Goal: Check status: Check status

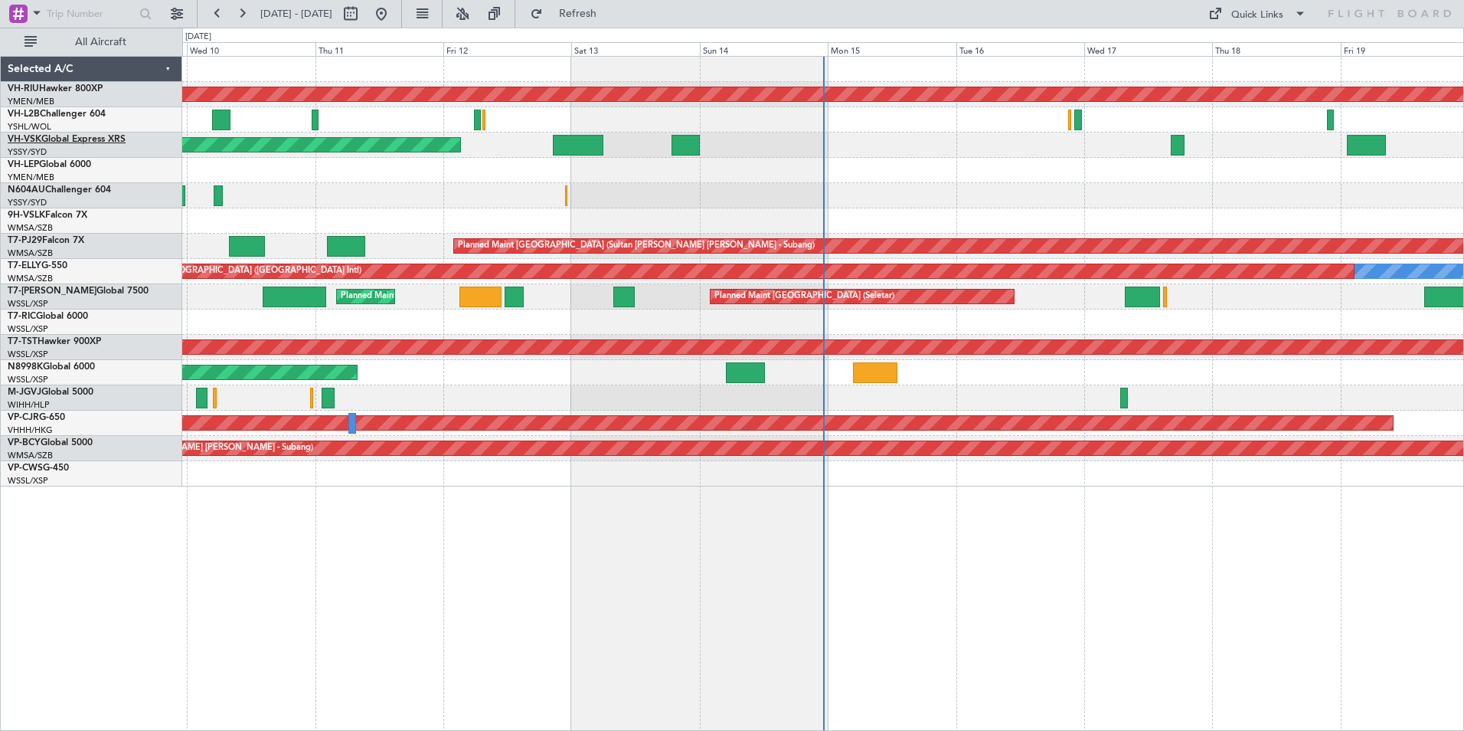
click at [70, 140] on link "VH-VSK Global Express XRS" at bounding box center [67, 139] width 118 height 9
click at [240, 16] on button at bounding box center [242, 14] width 25 height 25
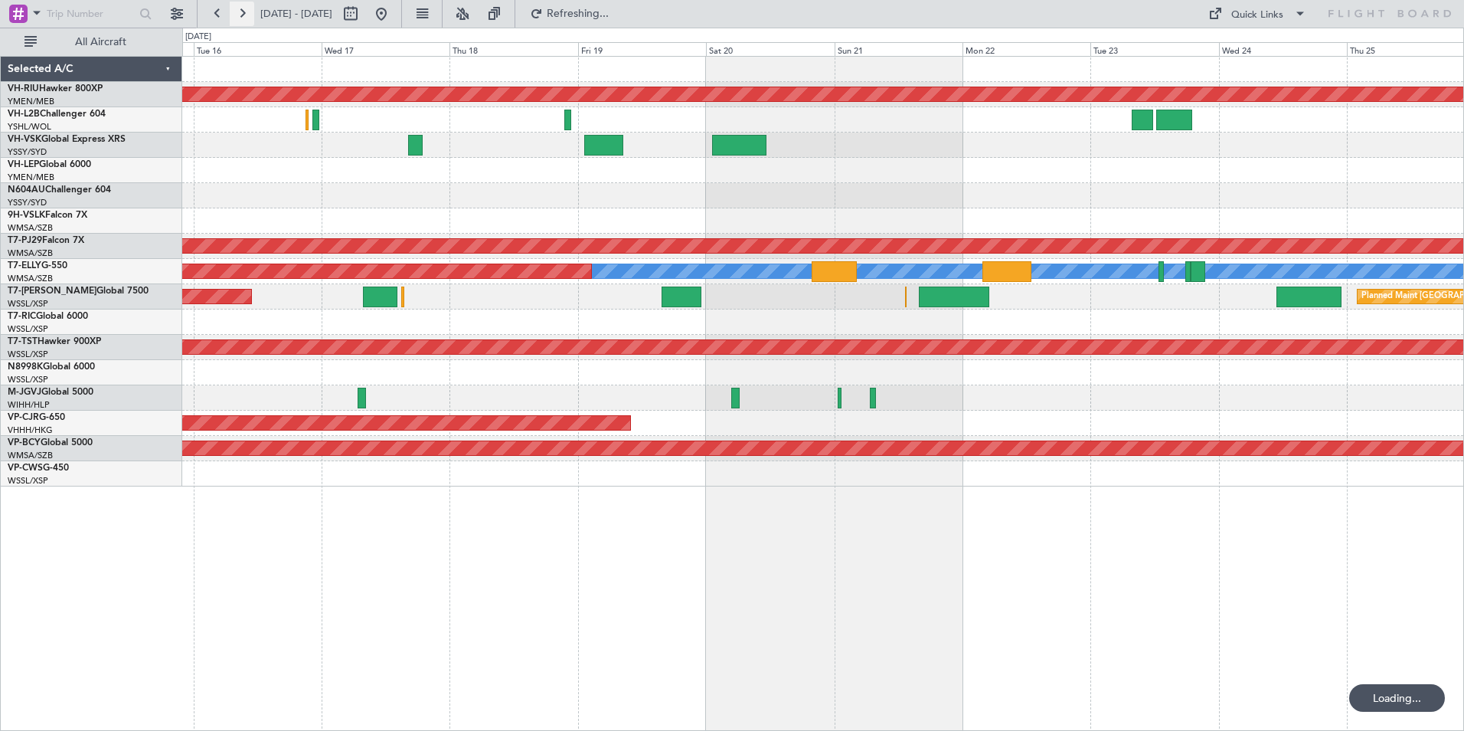
click at [240, 17] on button at bounding box center [242, 14] width 25 height 25
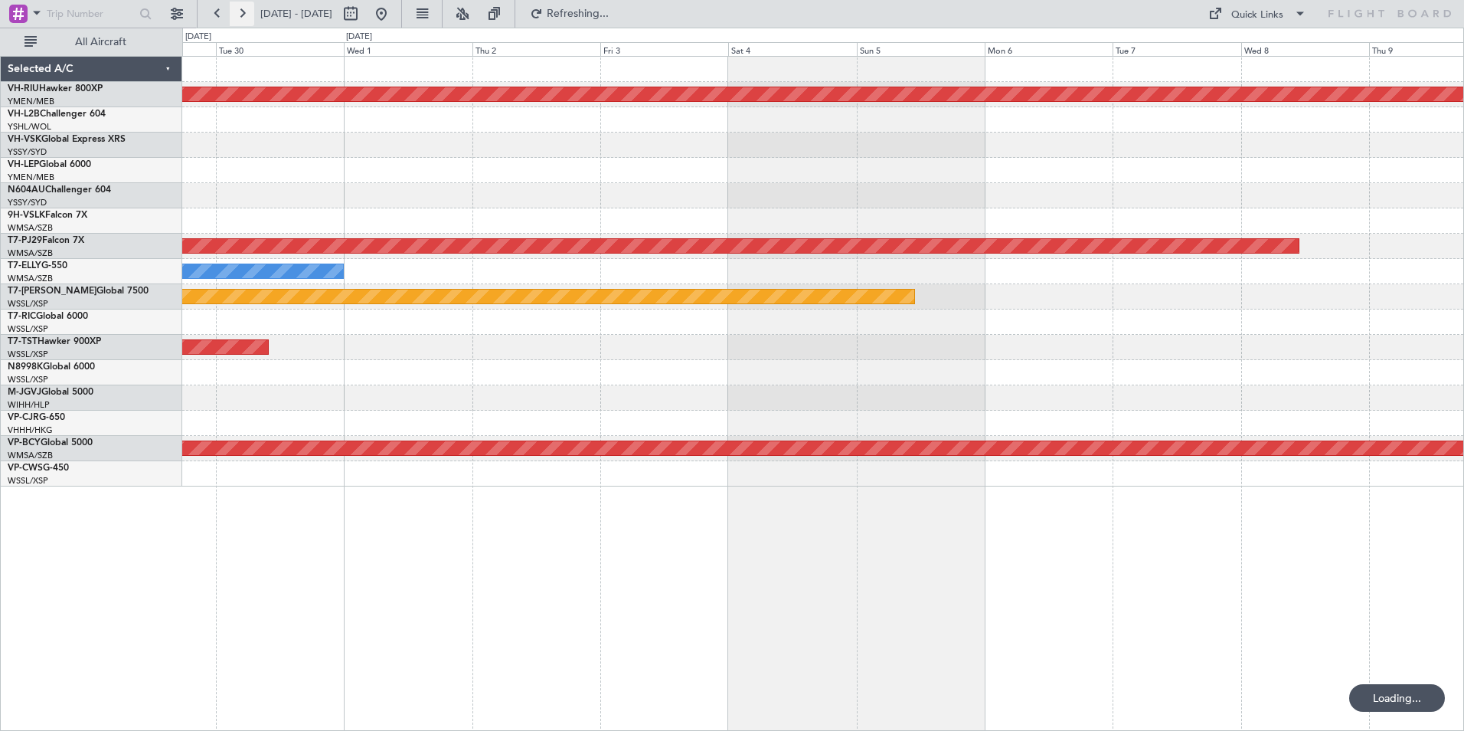
click at [240, 17] on button at bounding box center [242, 14] width 25 height 25
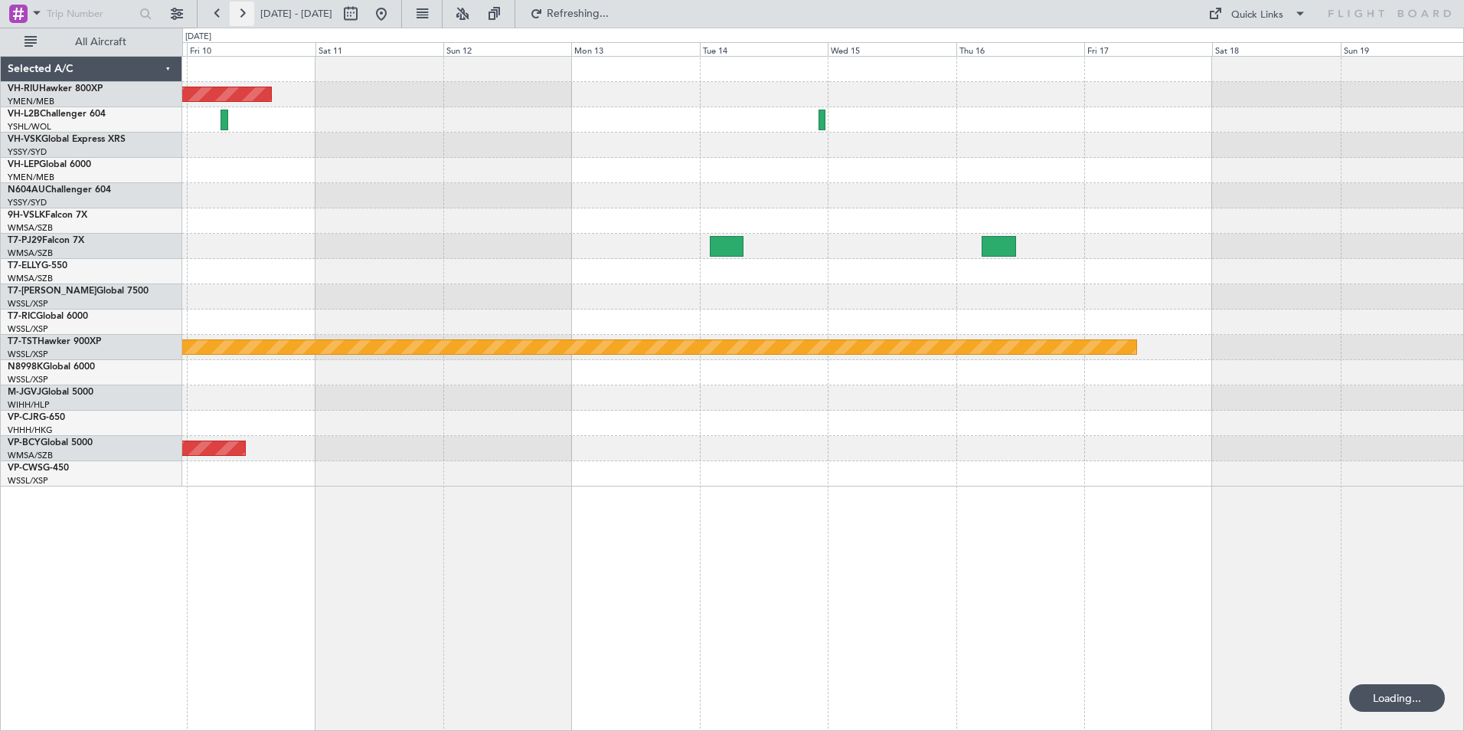
click at [240, 17] on button at bounding box center [242, 14] width 25 height 25
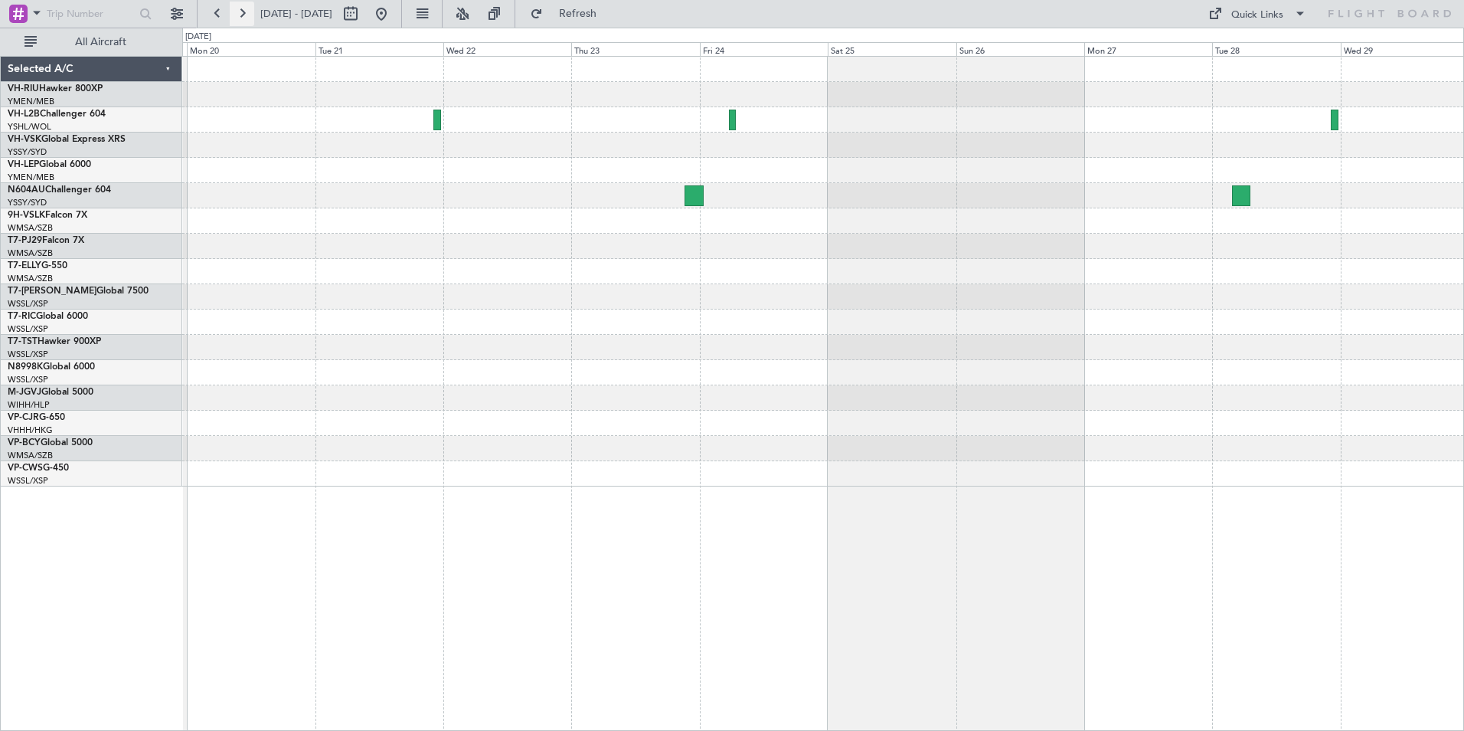
click at [240, 17] on button at bounding box center [242, 14] width 25 height 25
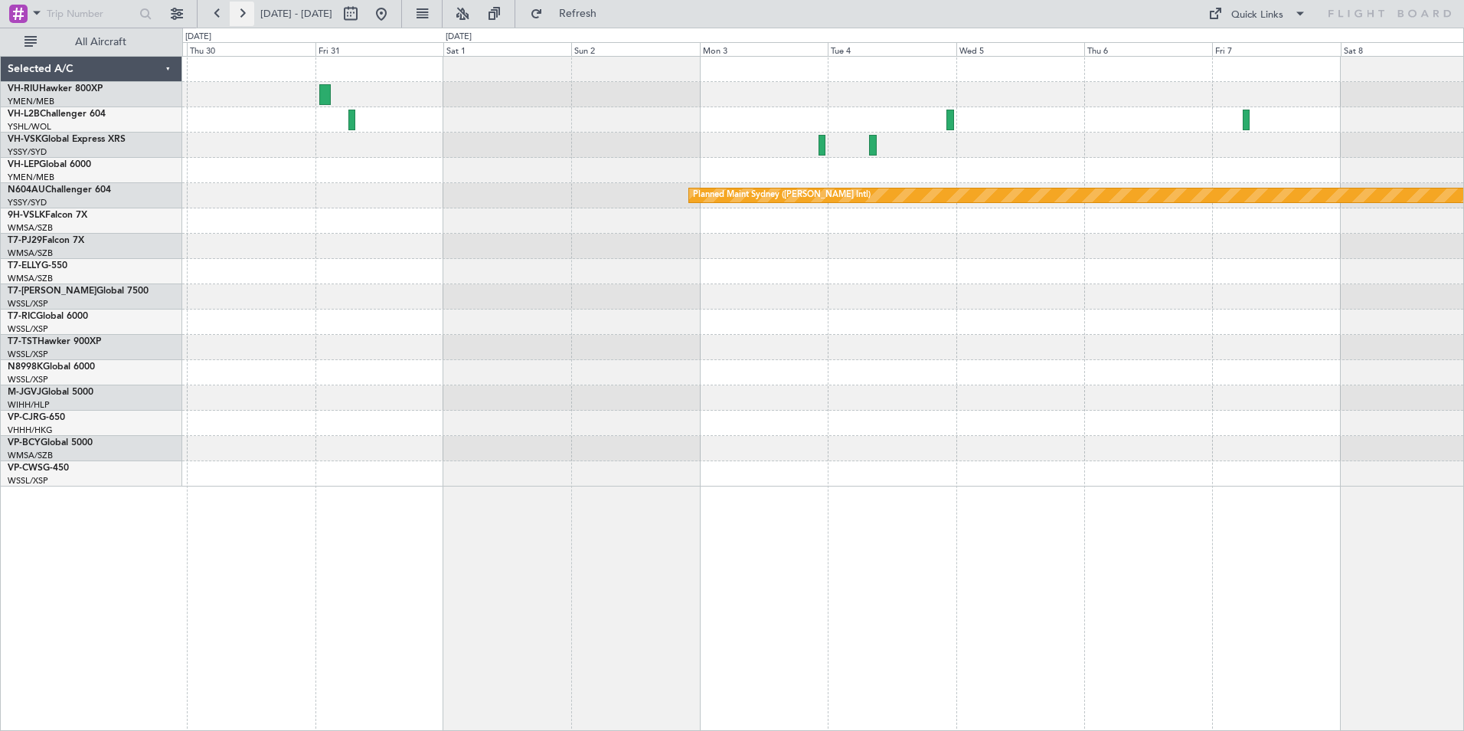
click at [240, 17] on button at bounding box center [242, 14] width 25 height 25
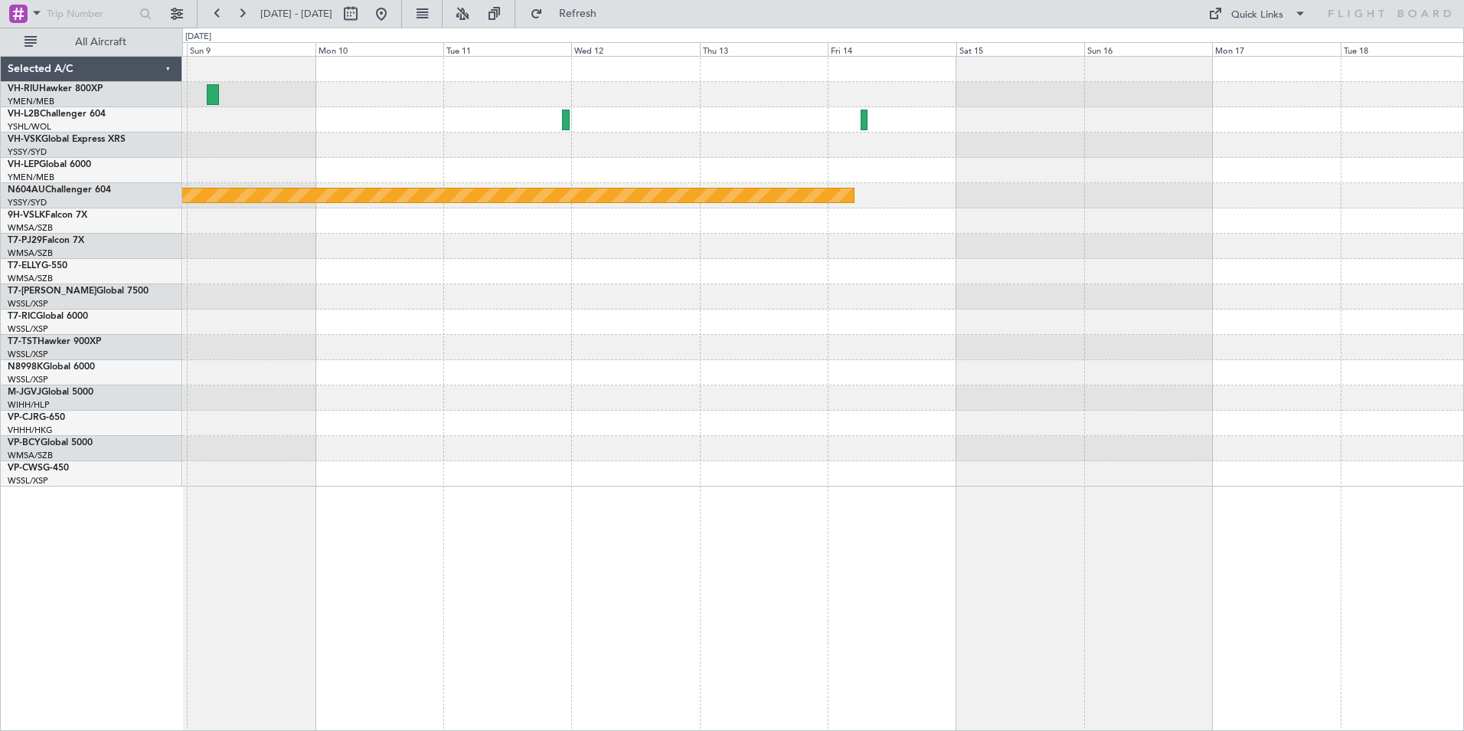
click at [804, 223] on div "Planned Maint Sydney ([PERSON_NAME] Intl)" at bounding box center [822, 272] width 1281 height 430
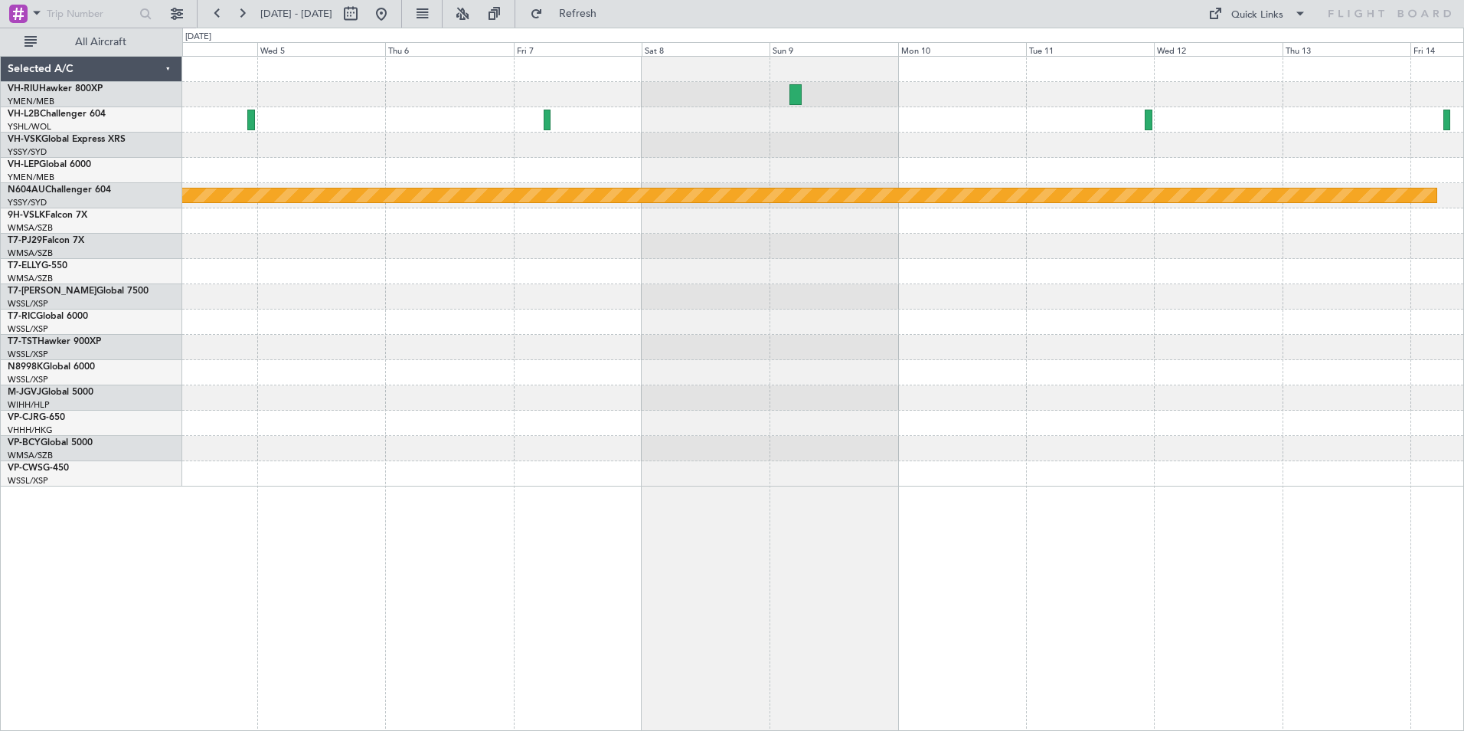
click at [793, 194] on div "Planned Maint Sydney ([PERSON_NAME] Intl)" at bounding box center [822, 272] width 1281 height 430
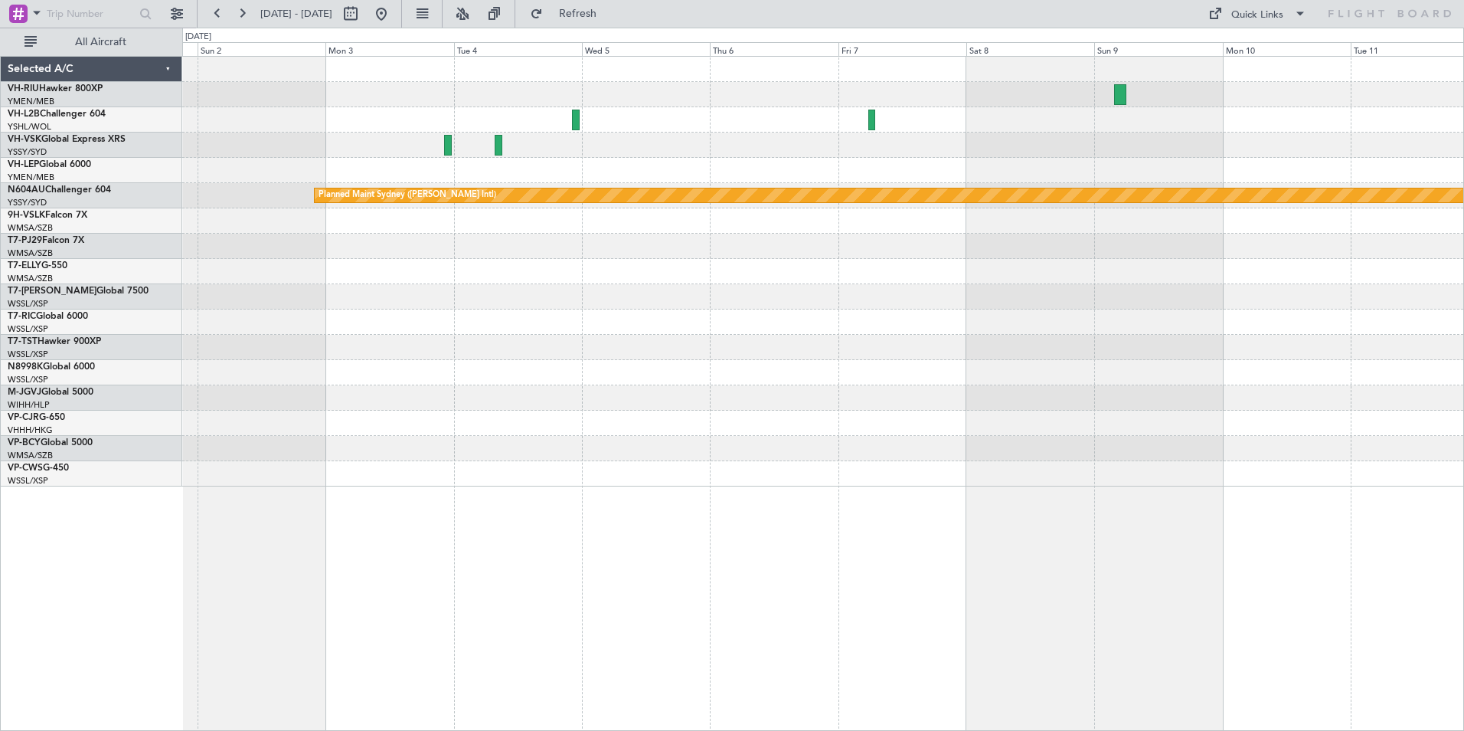
click at [960, 107] on div "Planned Maint Sydney ([PERSON_NAME] Intl)" at bounding box center [822, 272] width 1281 height 430
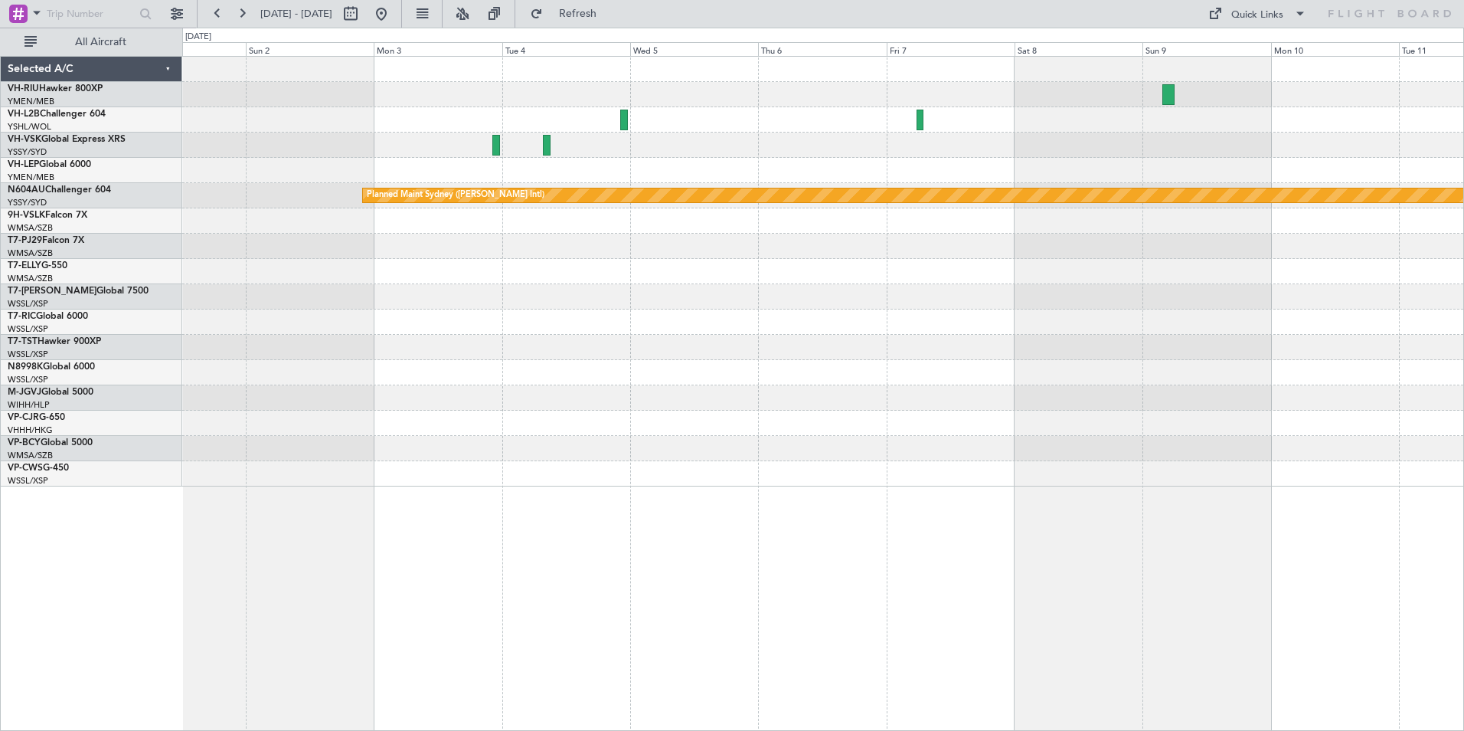
click at [823, 152] on div at bounding box center [822, 144] width 1281 height 25
